Goal: Information Seeking & Learning: Learn about a topic

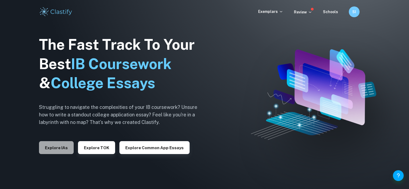
click at [62, 147] on button "Explore IAs" at bounding box center [56, 147] width 35 height 13
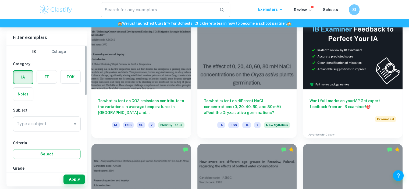
scroll to position [154, 0]
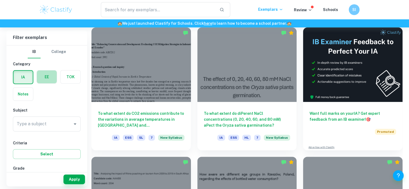
click at [49, 79] on label "button" at bounding box center [47, 76] width 20 height 13
click at [0, 0] on input "radio" at bounding box center [0, 0] width 0 height 0
click at [39, 123] on div "Type a subject Type a subject" at bounding box center [47, 123] width 68 height 15
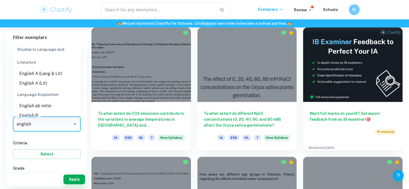
click at [47, 72] on li "English A (Lang & Lit)" at bounding box center [47, 74] width 68 height 10
type input "English A (Lang & Lit)"
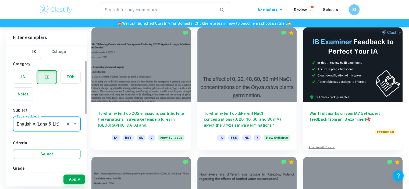
scroll to position [48, 0]
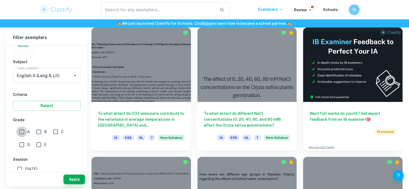
click at [25, 130] on input "A" at bounding box center [21, 131] width 11 height 11
checkbox input "true"
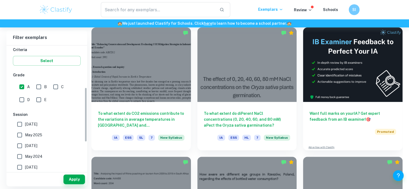
scroll to position [96, 0]
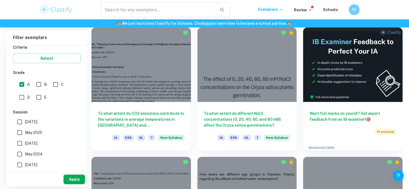
click at [75, 181] on button "Apply" at bounding box center [74, 179] width 22 height 10
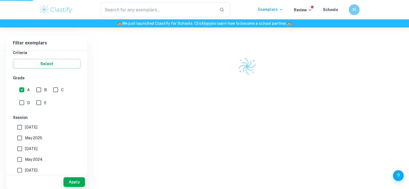
scroll to position [141, 0]
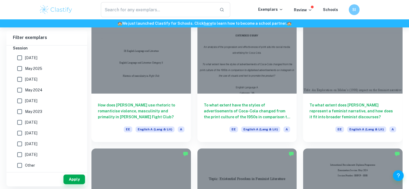
scroll to position [179, 0]
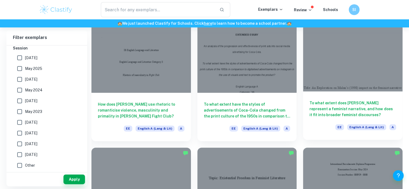
click at [352, 57] on div at bounding box center [352, 54] width 99 height 74
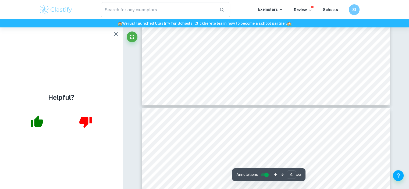
scroll to position [1382, 0]
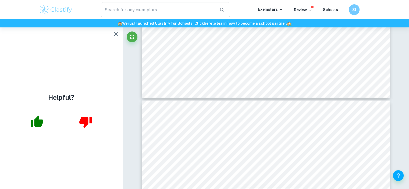
drag, startPoint x: 142, startPoint y: 108, endPoint x: 167, endPoint y: 82, distance: 35.6
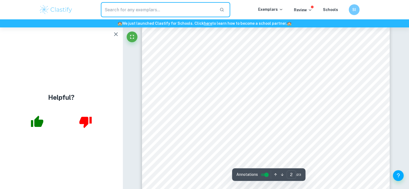
scroll to position [437, 0]
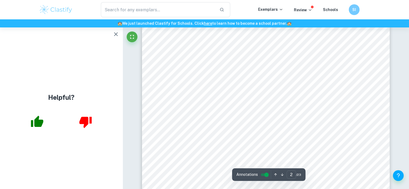
scroll to position [441, 0]
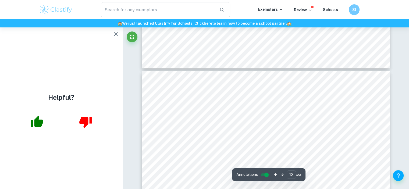
type input "13"
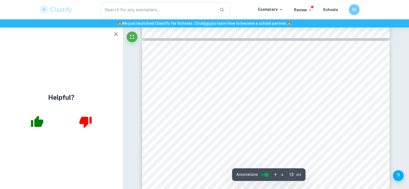
scroll to position [4386, 0]
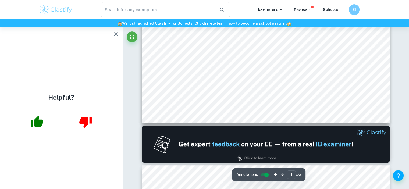
type input "2"
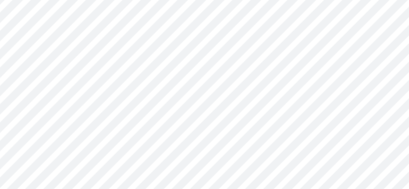
scroll to position [433, 0]
